Goal: Transaction & Acquisition: Subscribe to service/newsletter

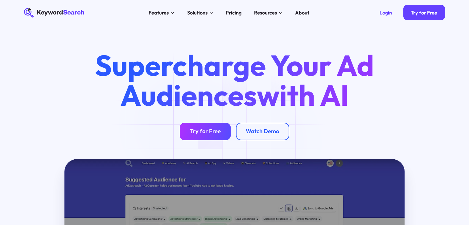
click at [187, 125] on link "Try for Free" at bounding box center [205, 132] width 51 height 18
